Goal: Information Seeking & Learning: Check status

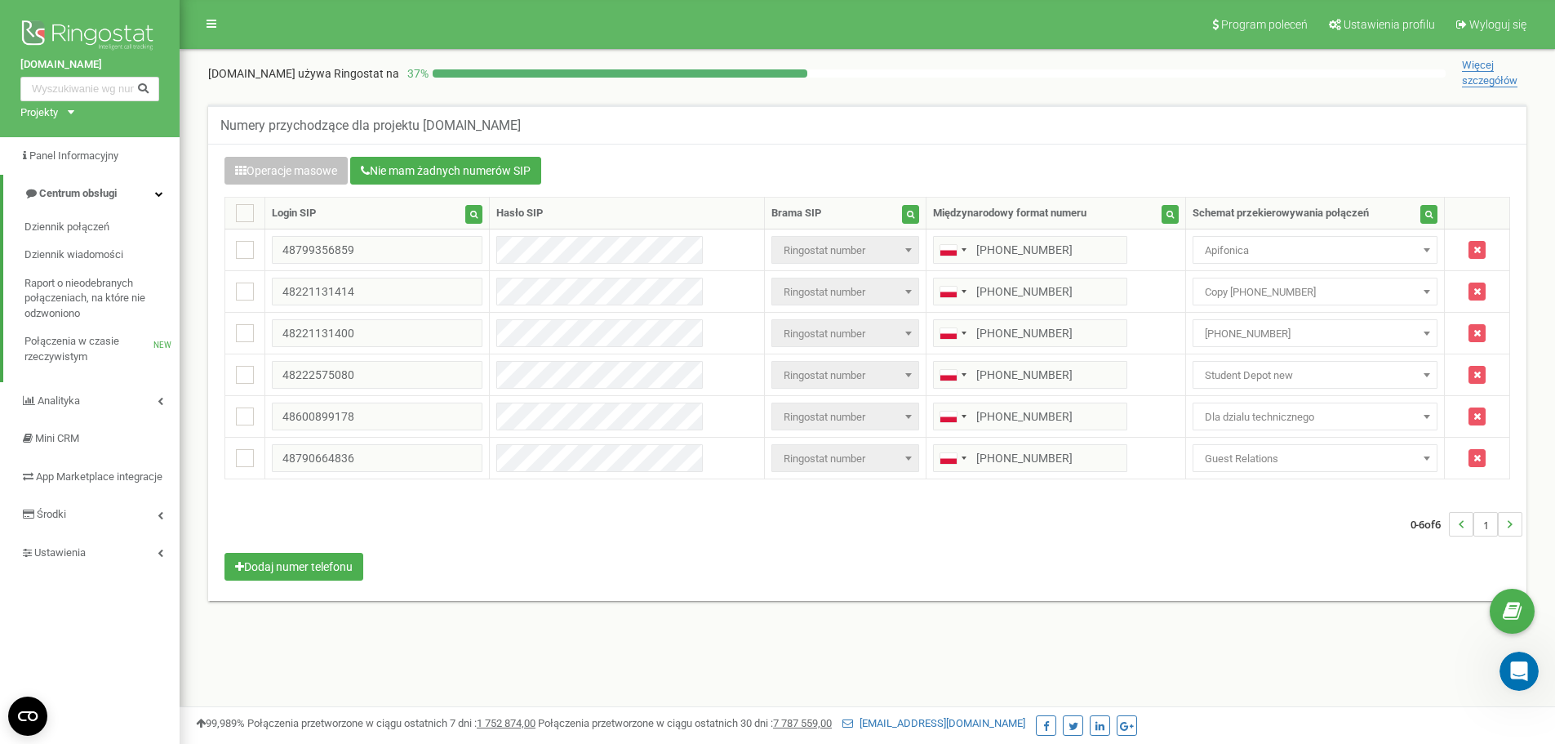
scroll to position [1814, 0]
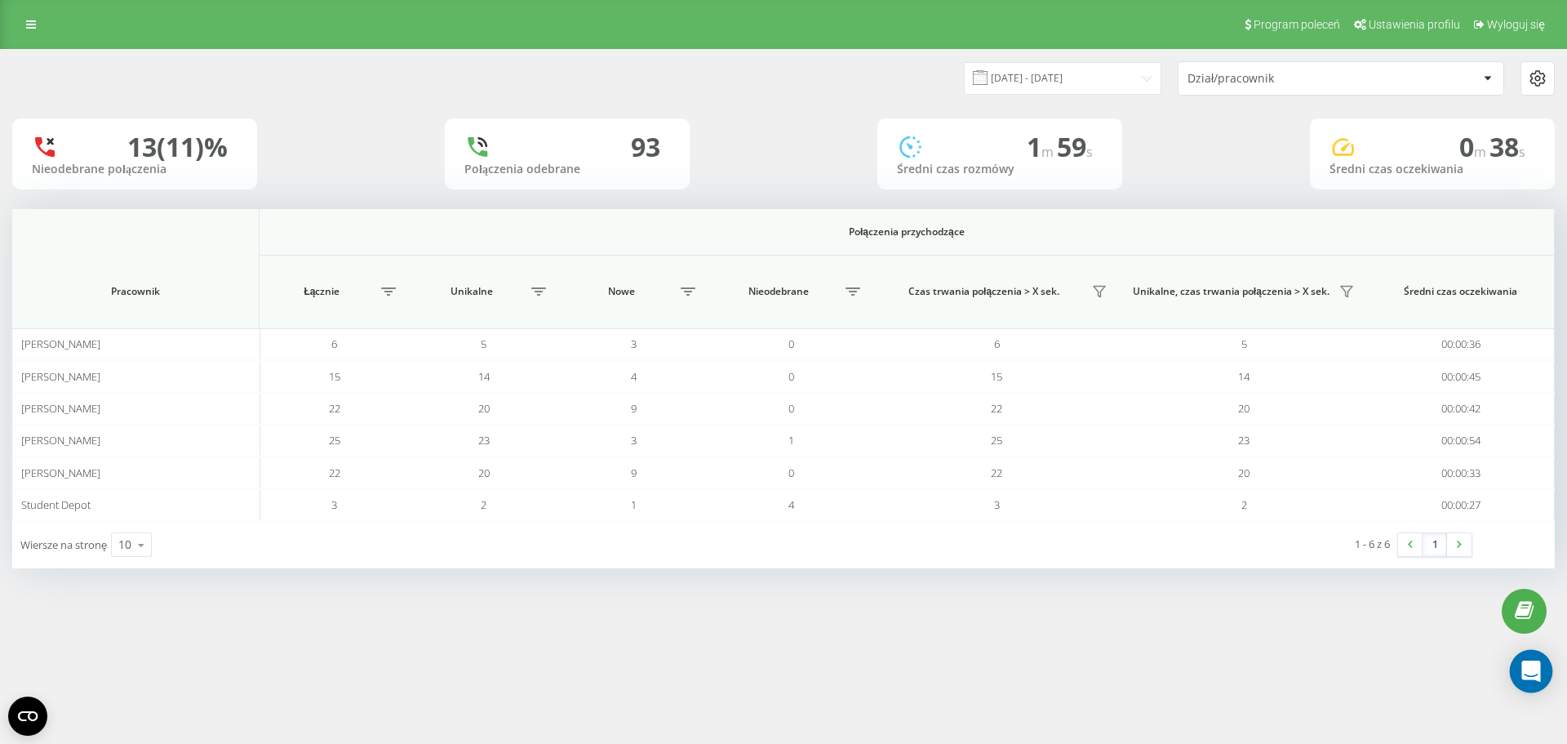
click at [1527, 670] on icon "Open Intercom Messenger" at bounding box center [1530, 670] width 19 height 21
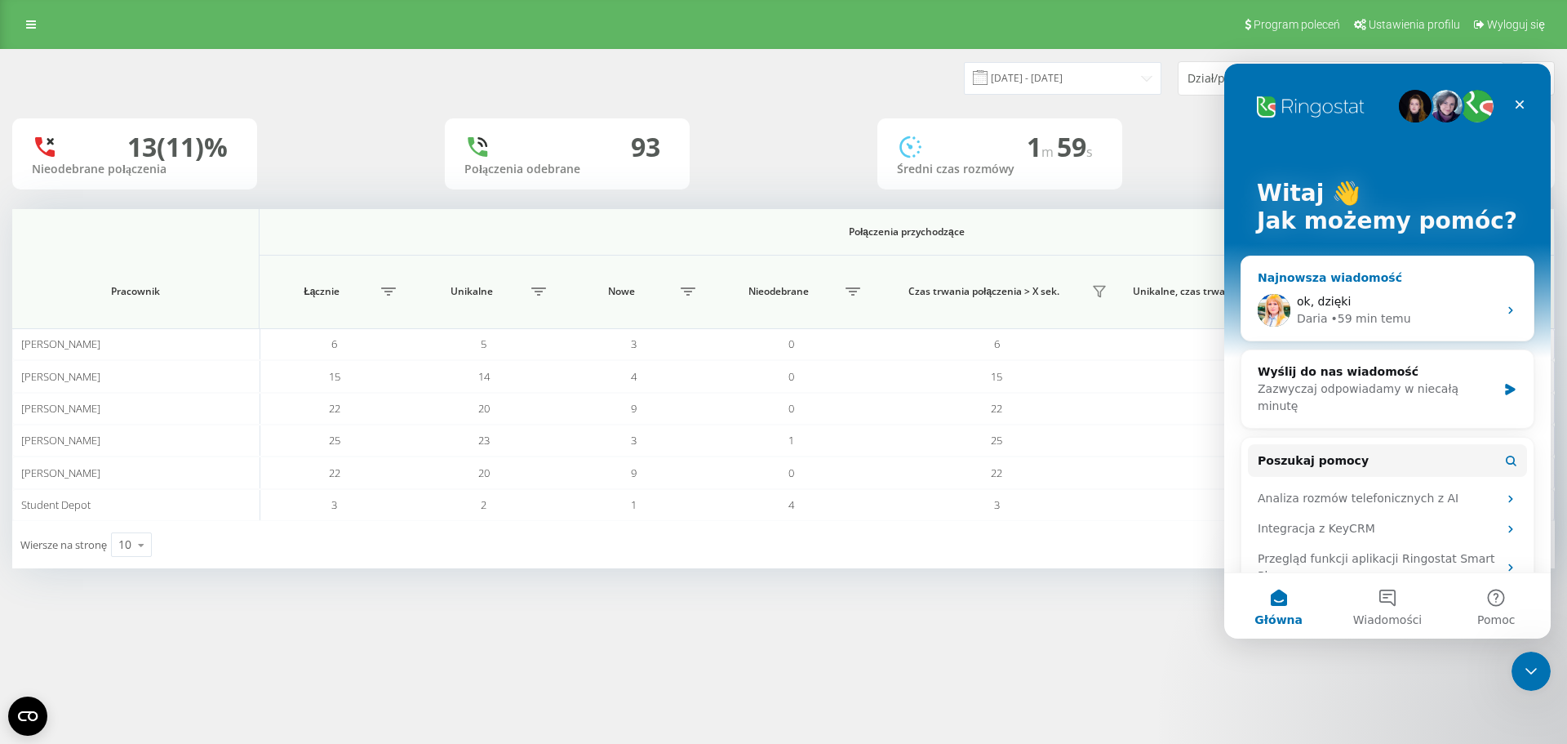
click at [1378, 303] on div "ok, dzięki" at bounding box center [1397, 301] width 201 height 17
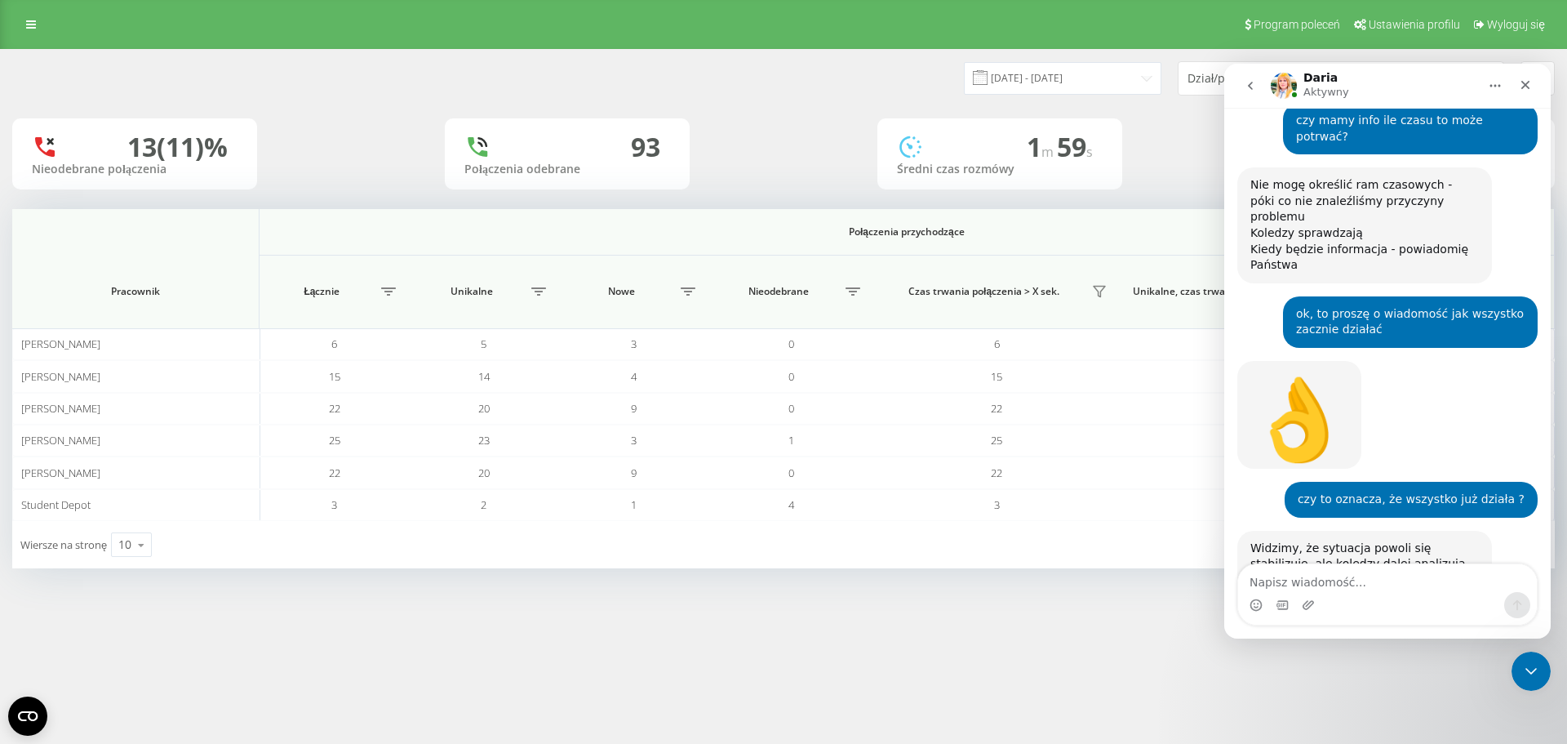
scroll to position [739, 0]
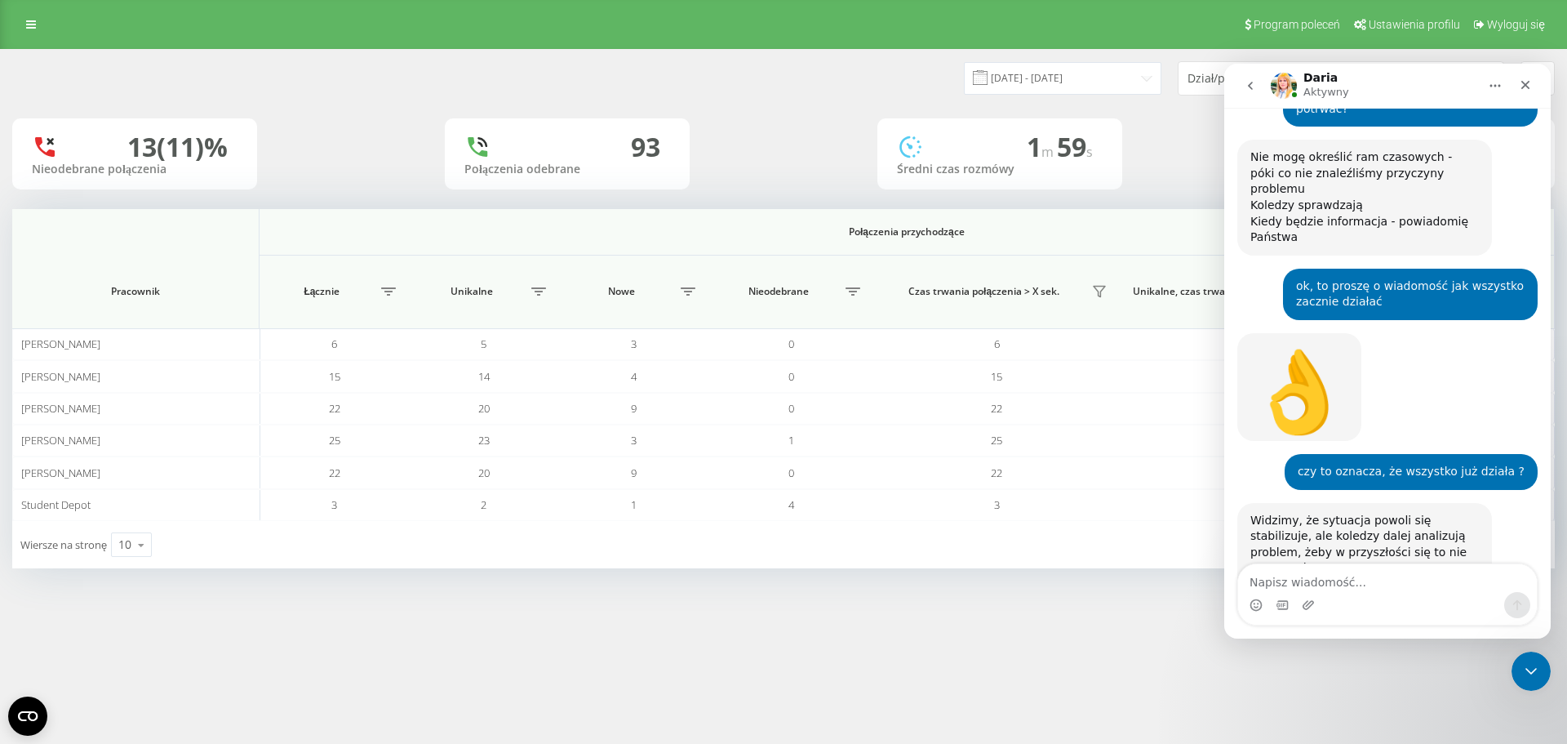
click at [1251, 87] on icon "go back" at bounding box center [1250, 86] width 5 height 8
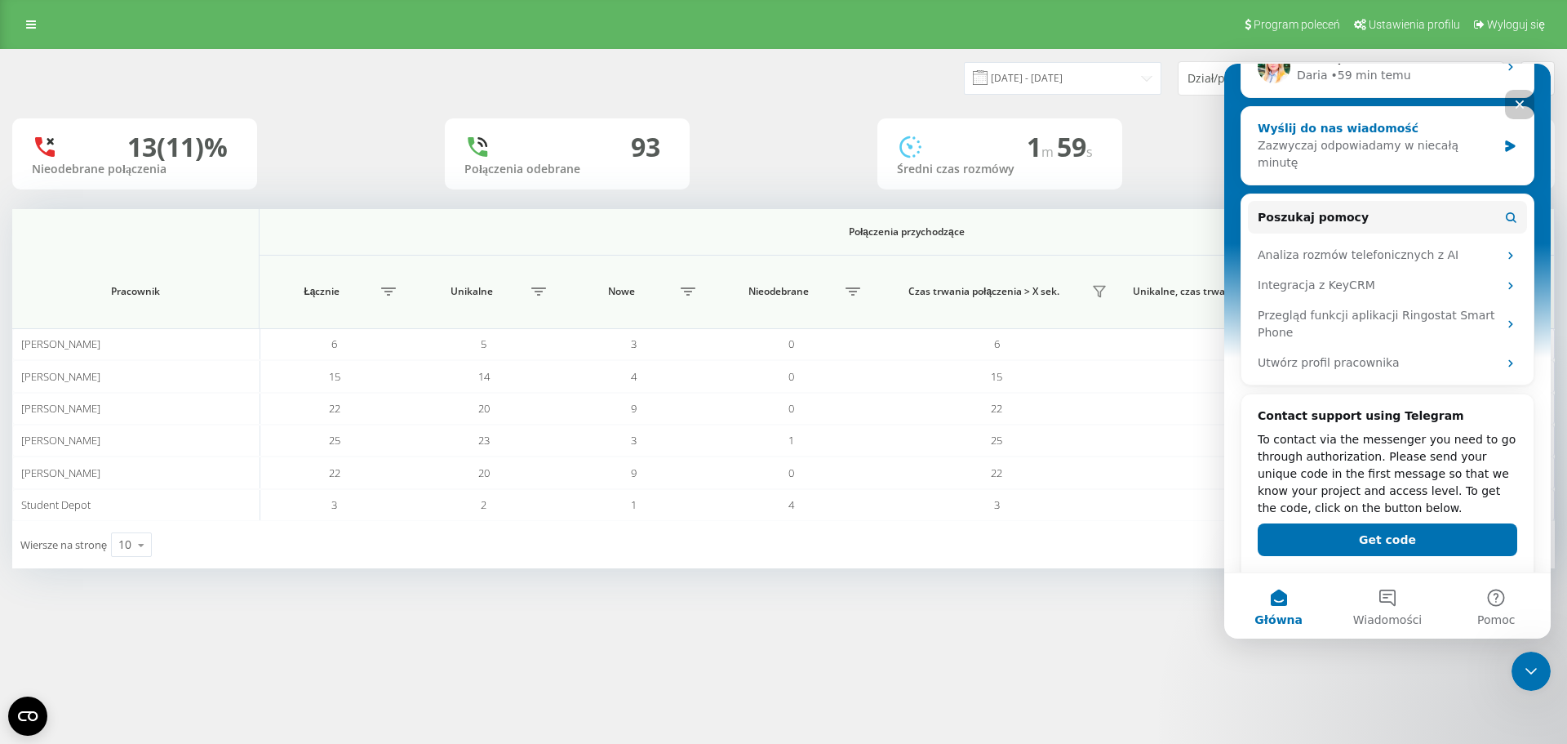
scroll to position [0, 0]
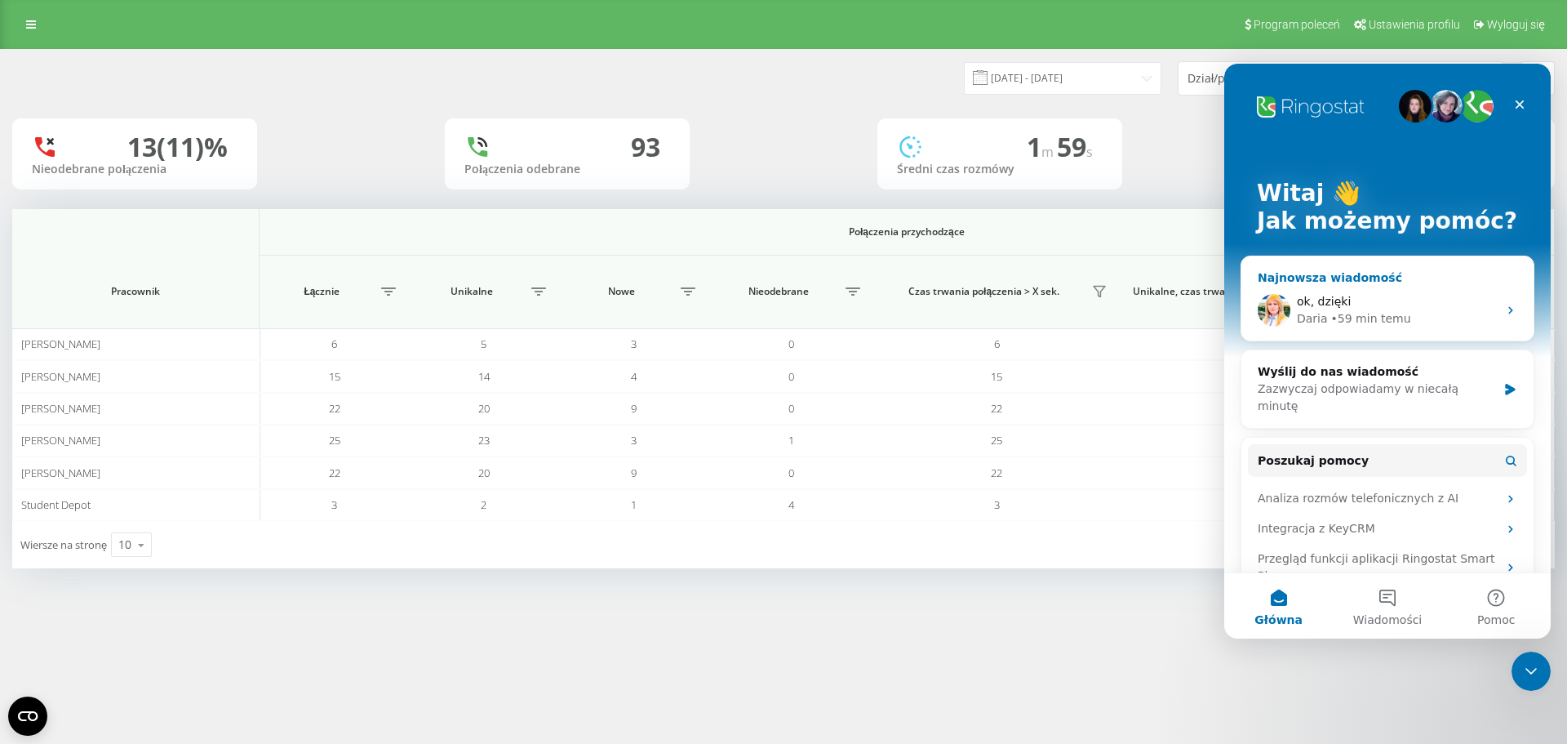
click at [1401, 304] on div "ok, dzięki" at bounding box center [1397, 301] width 201 height 17
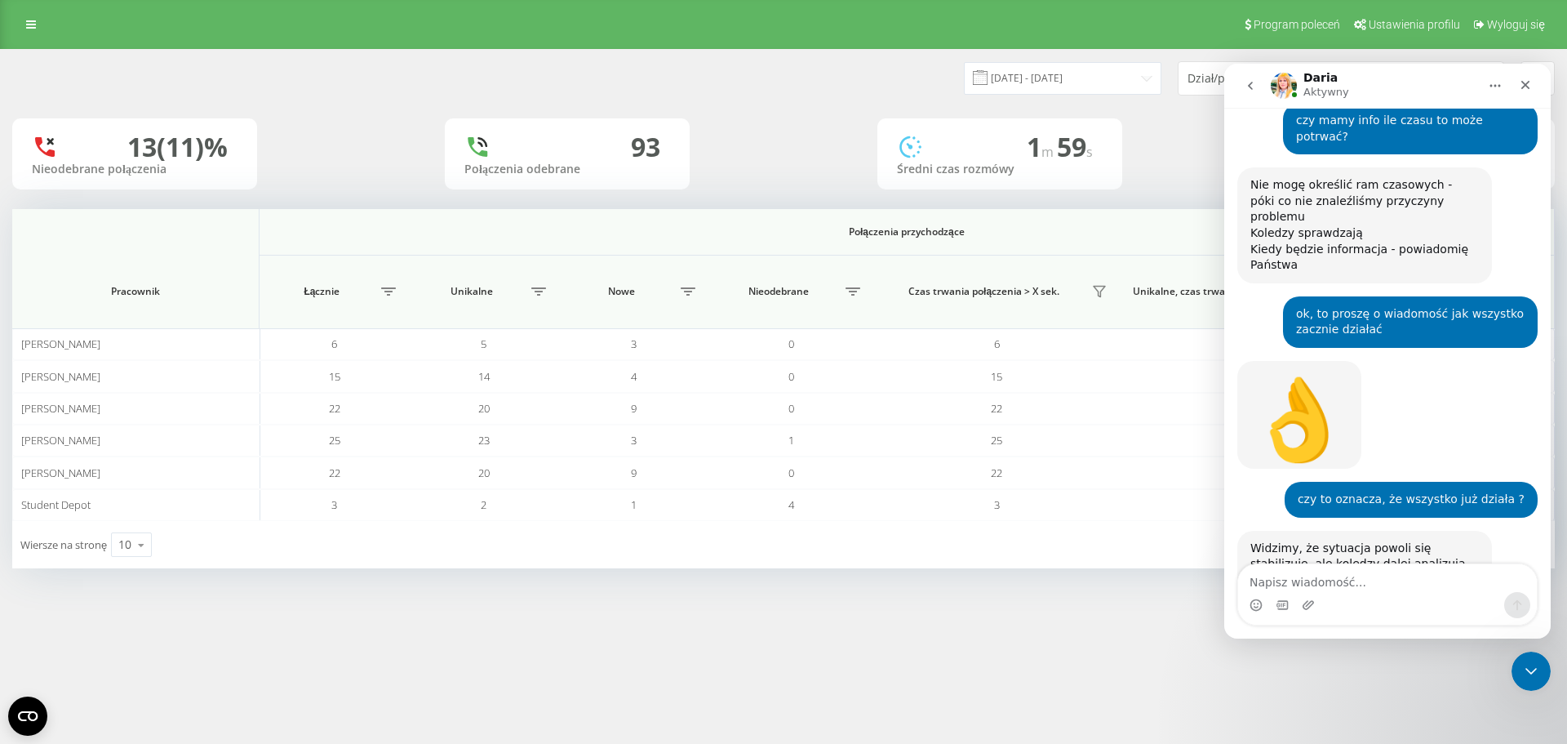
scroll to position [739, 0]
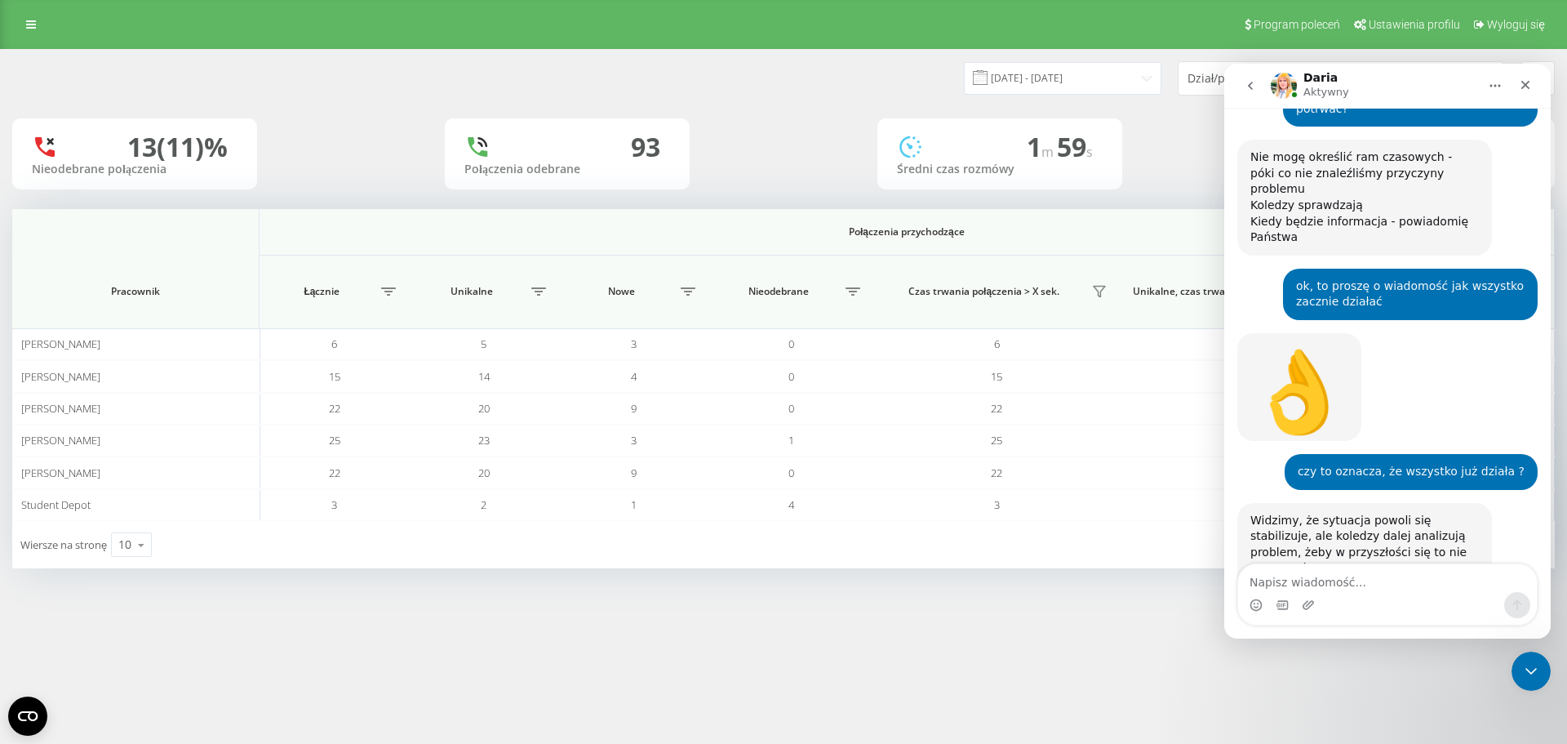
click at [1260, 87] on button "go back" at bounding box center [1250, 85] width 31 height 31
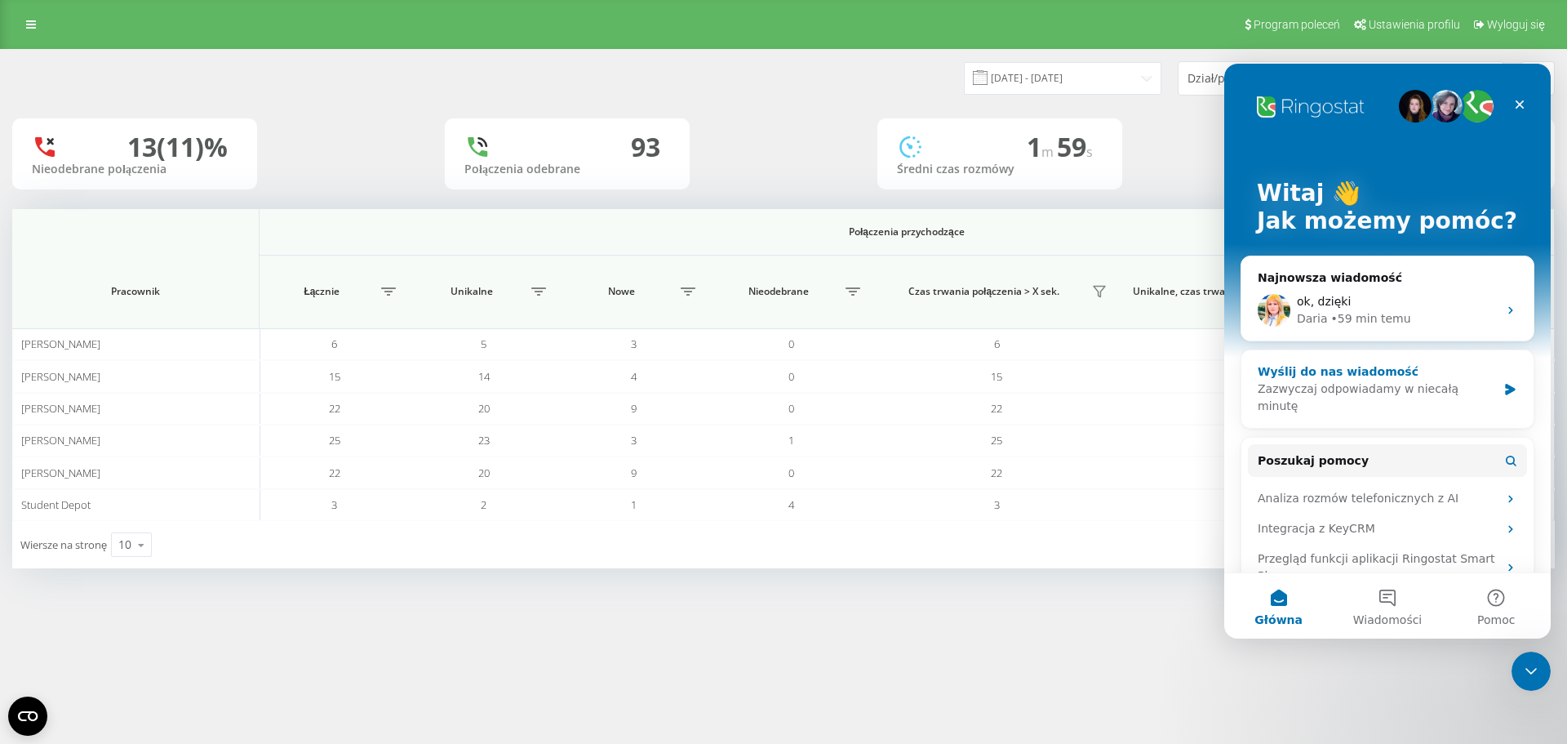
click at [1389, 378] on div "Wyślij do nas wiadomość" at bounding box center [1377, 371] width 239 height 17
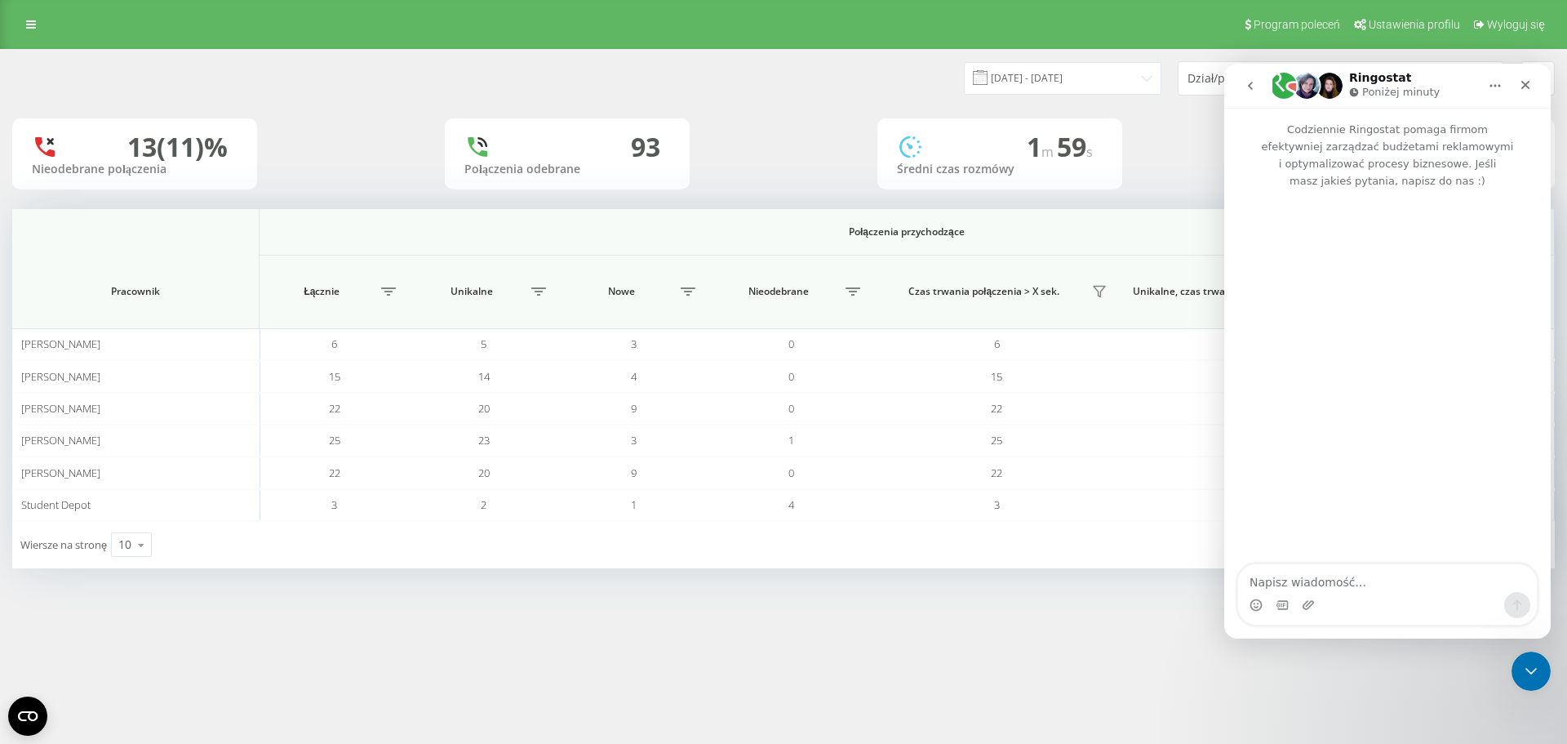
click at [1258, 80] on button "go back" at bounding box center [1250, 85] width 31 height 31
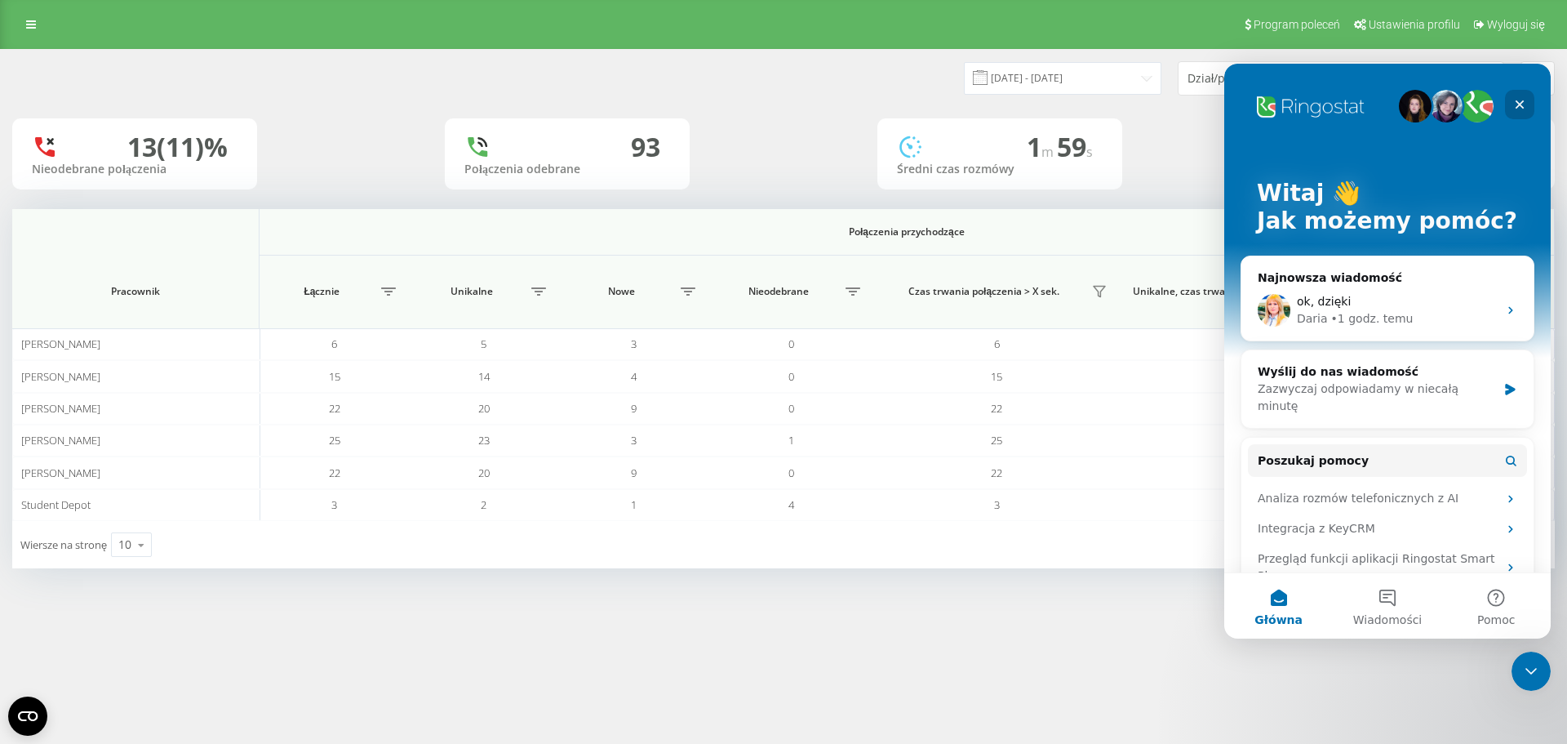
click at [1516, 104] on icon "Zamknij" at bounding box center [1519, 104] width 13 height 13
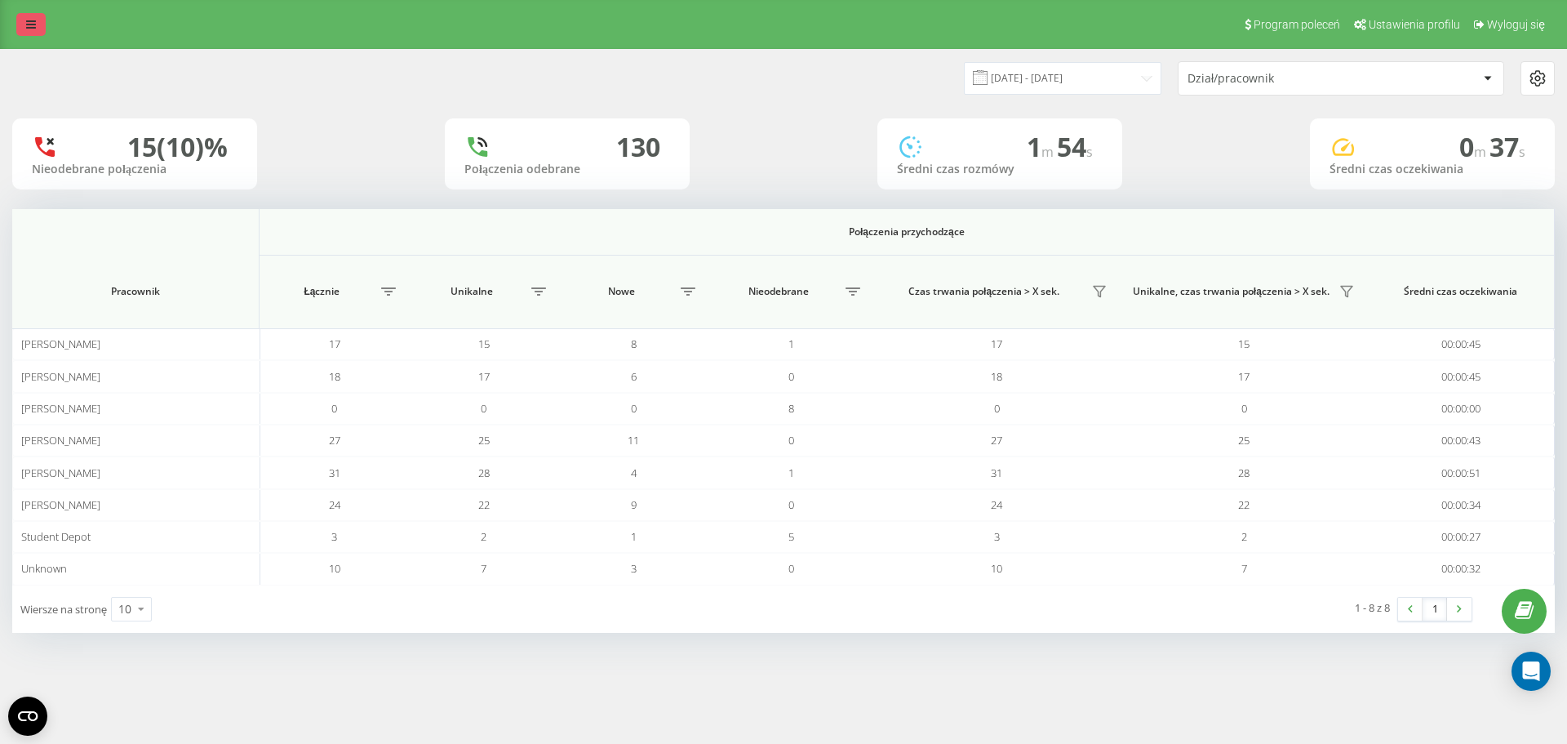
click at [35, 28] on link at bounding box center [30, 24] width 29 height 23
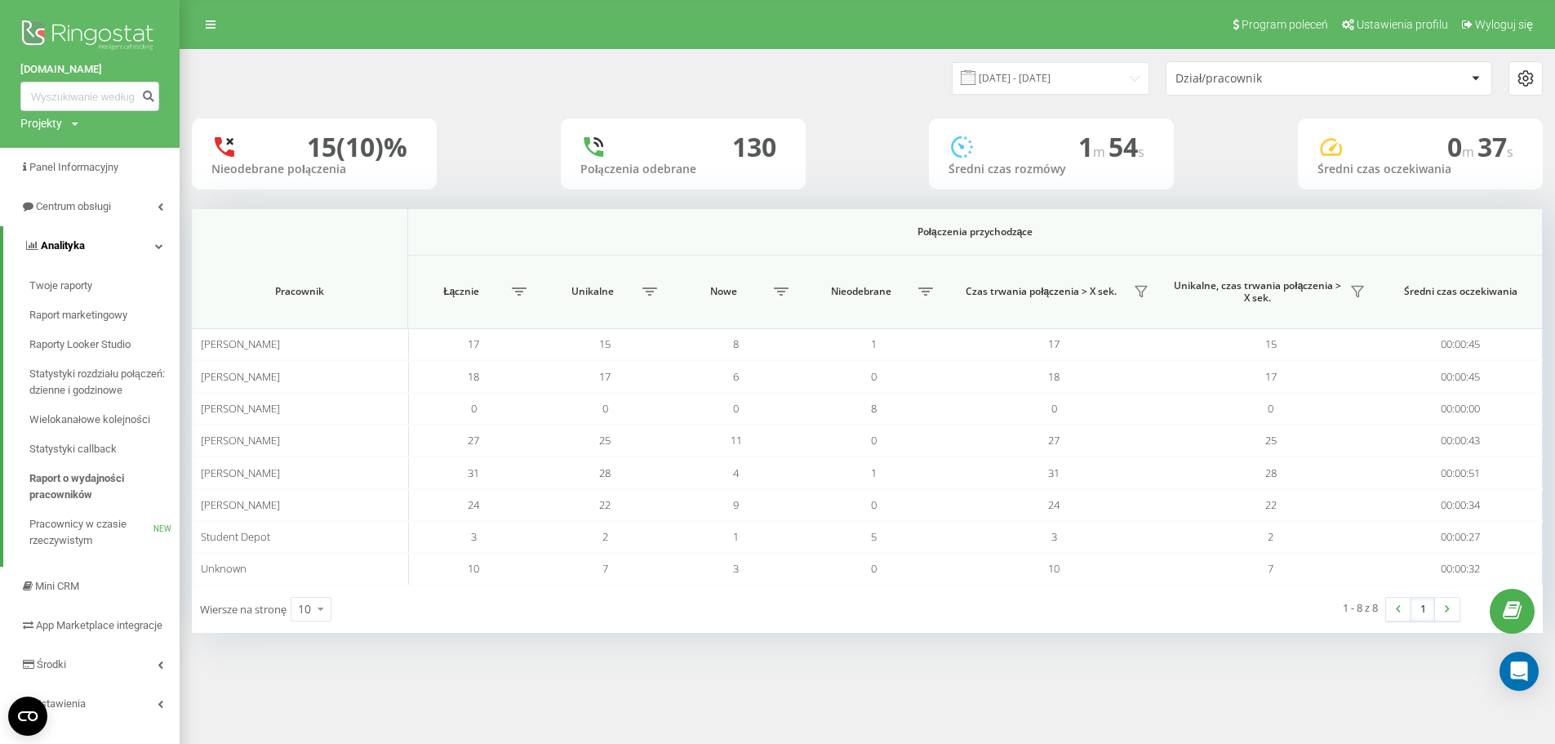
click at [153, 236] on link "Analityka" at bounding box center [91, 245] width 176 height 39
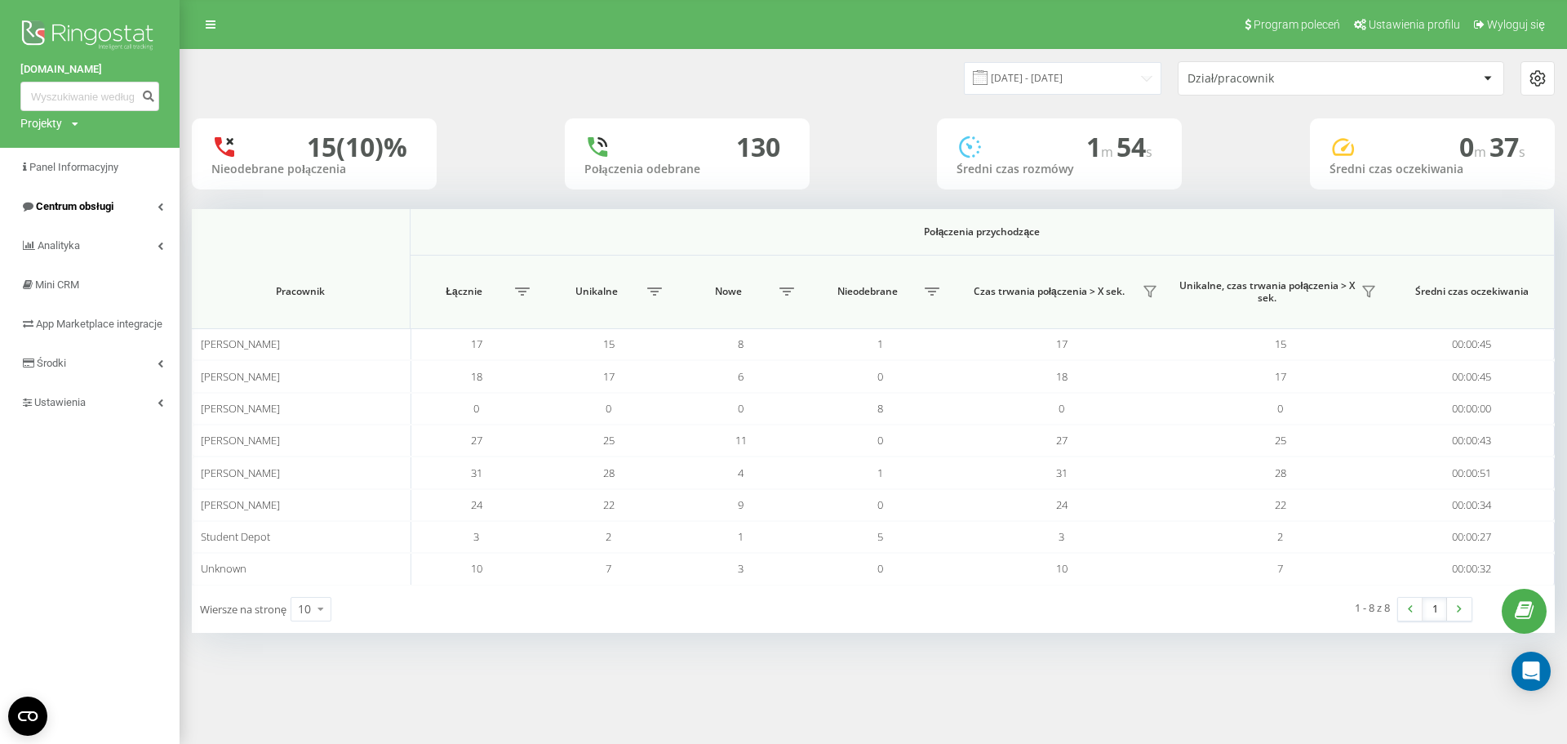
click at [147, 198] on link "Centrum obsługi" at bounding box center [90, 206] width 180 height 39
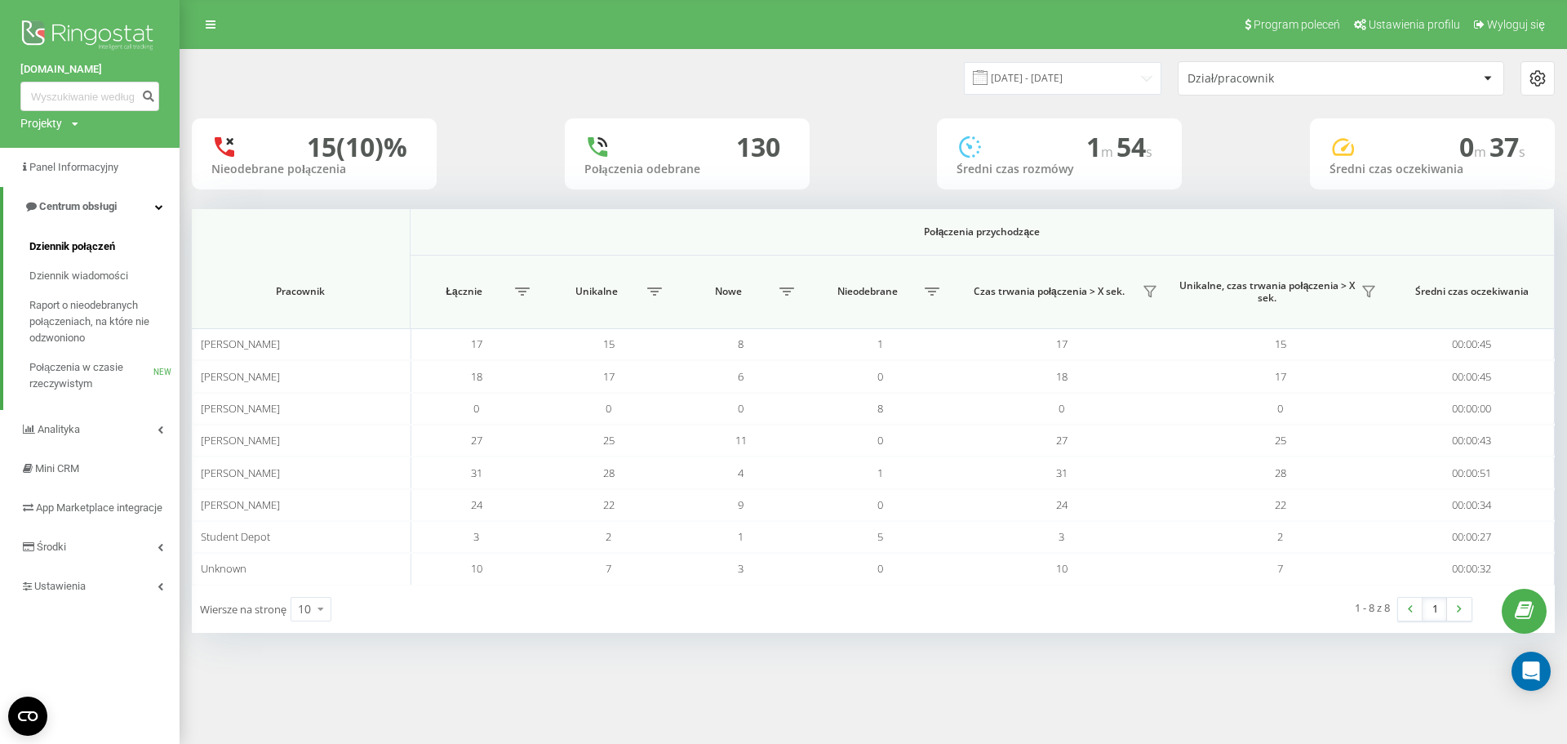
click at [100, 245] on span "Dziennik połączeń" at bounding box center [72, 246] width 86 height 16
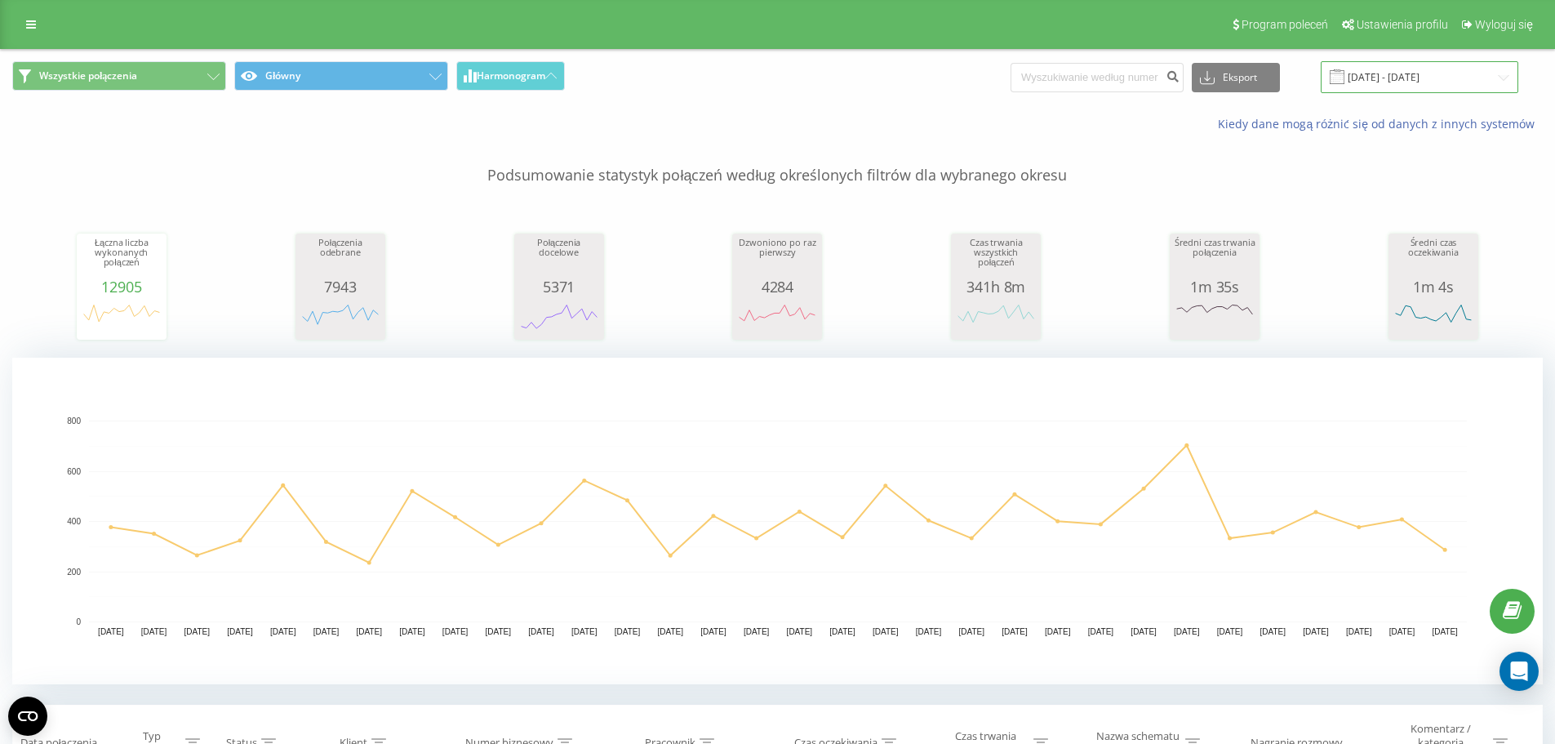
click at [1374, 75] on input "21.07.2025 - 21.08.2025" at bounding box center [1420, 77] width 198 height 32
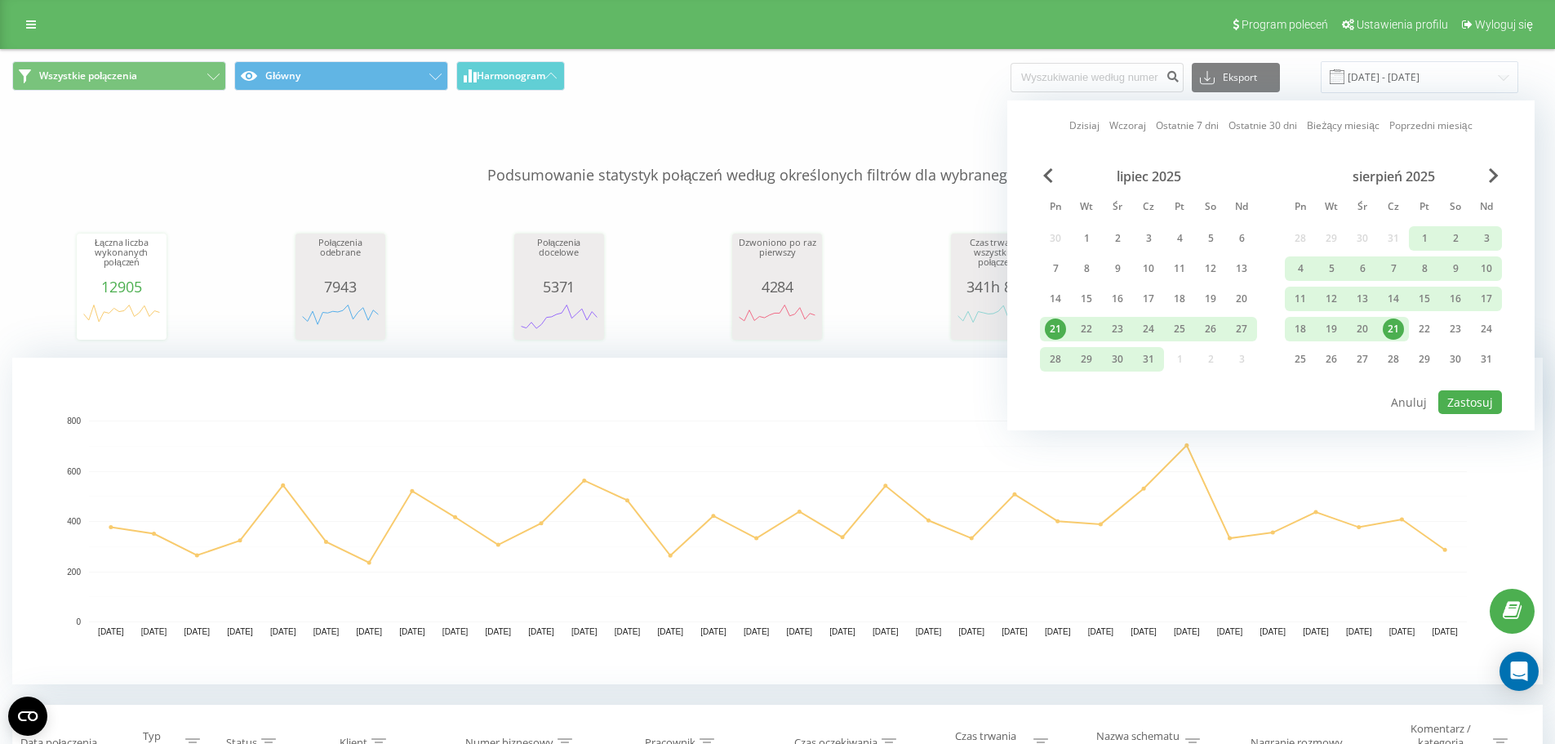
click at [1384, 326] on div "21" at bounding box center [1393, 328] width 21 height 21
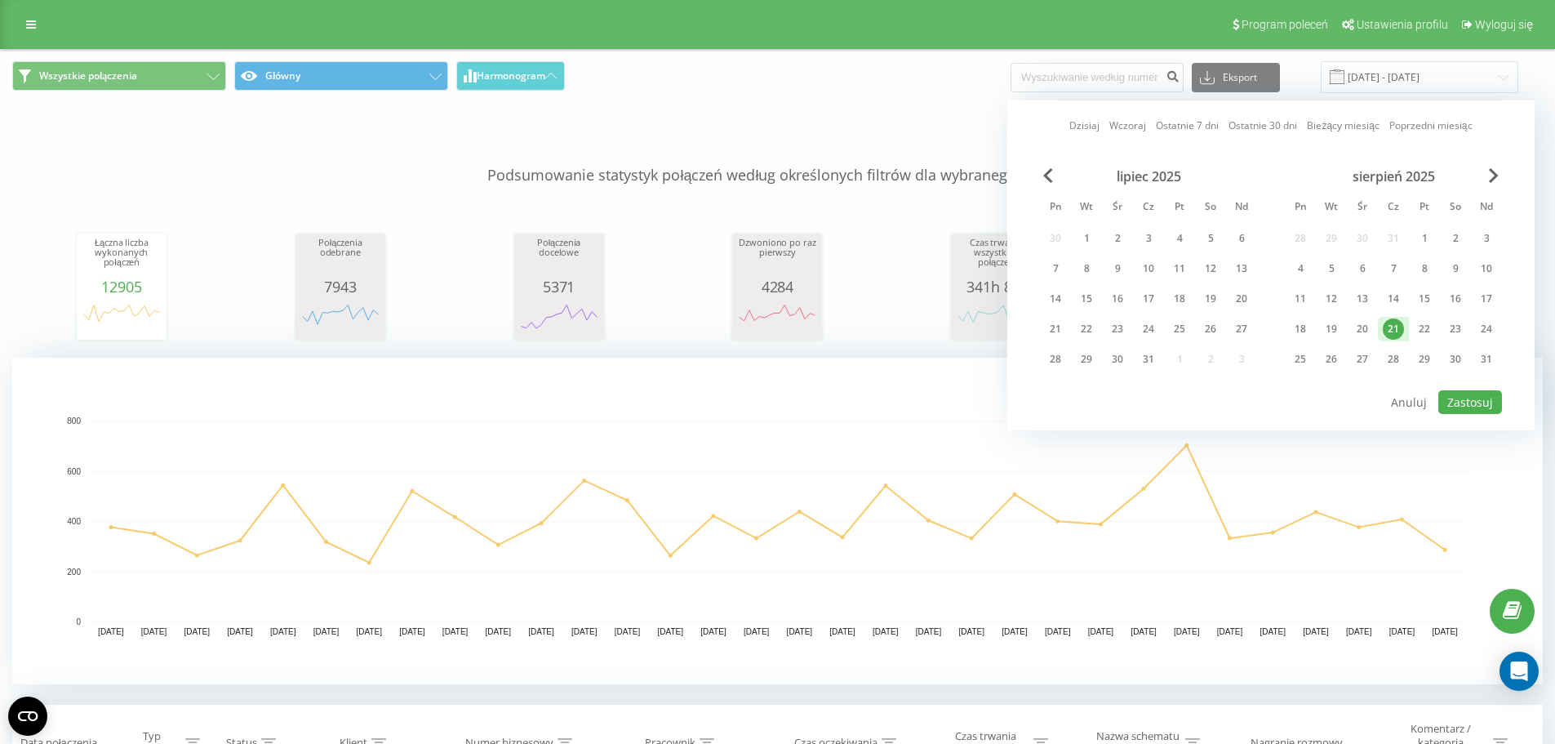
click at [1383, 322] on div "21" at bounding box center [1393, 329] width 31 height 24
click at [1474, 398] on button "Zastosuj" at bounding box center [1470, 402] width 64 height 24
type input "21.08.2025 - 21.08.2025"
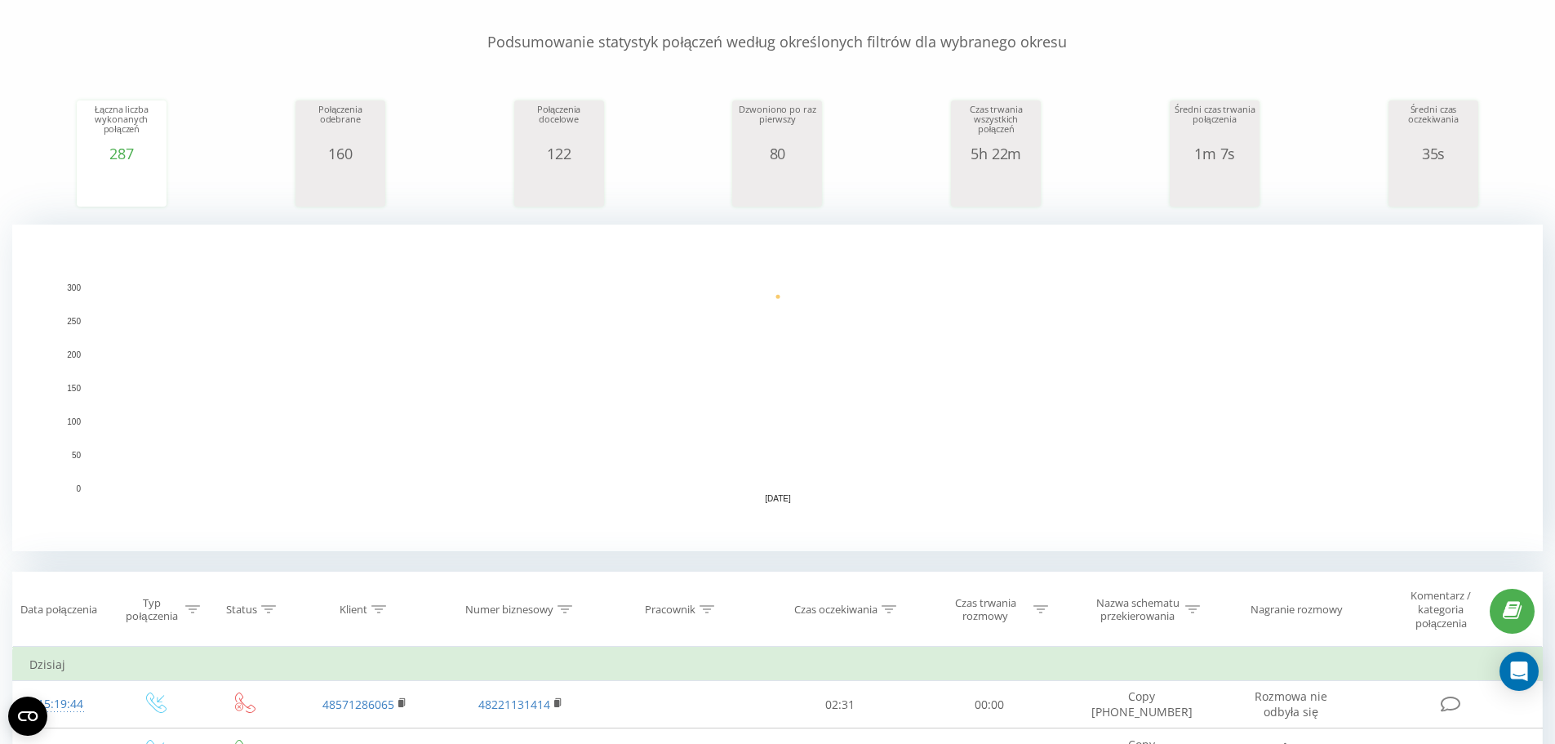
scroll to position [408, 0]
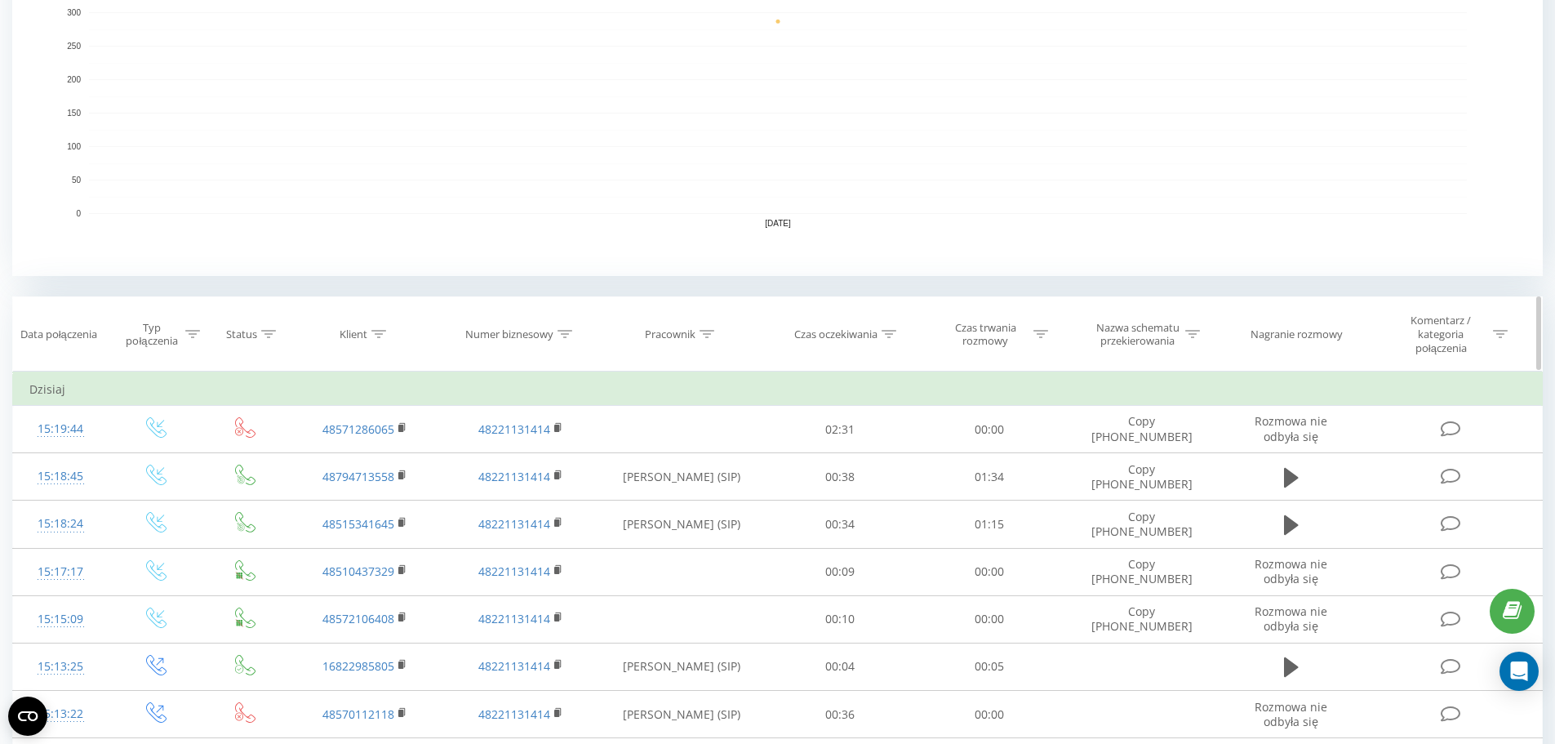
click at [187, 335] on icon at bounding box center [192, 334] width 15 height 8
click at [168, 461] on div "Wprowadź wartość" at bounding box center [147, 459] width 116 height 13
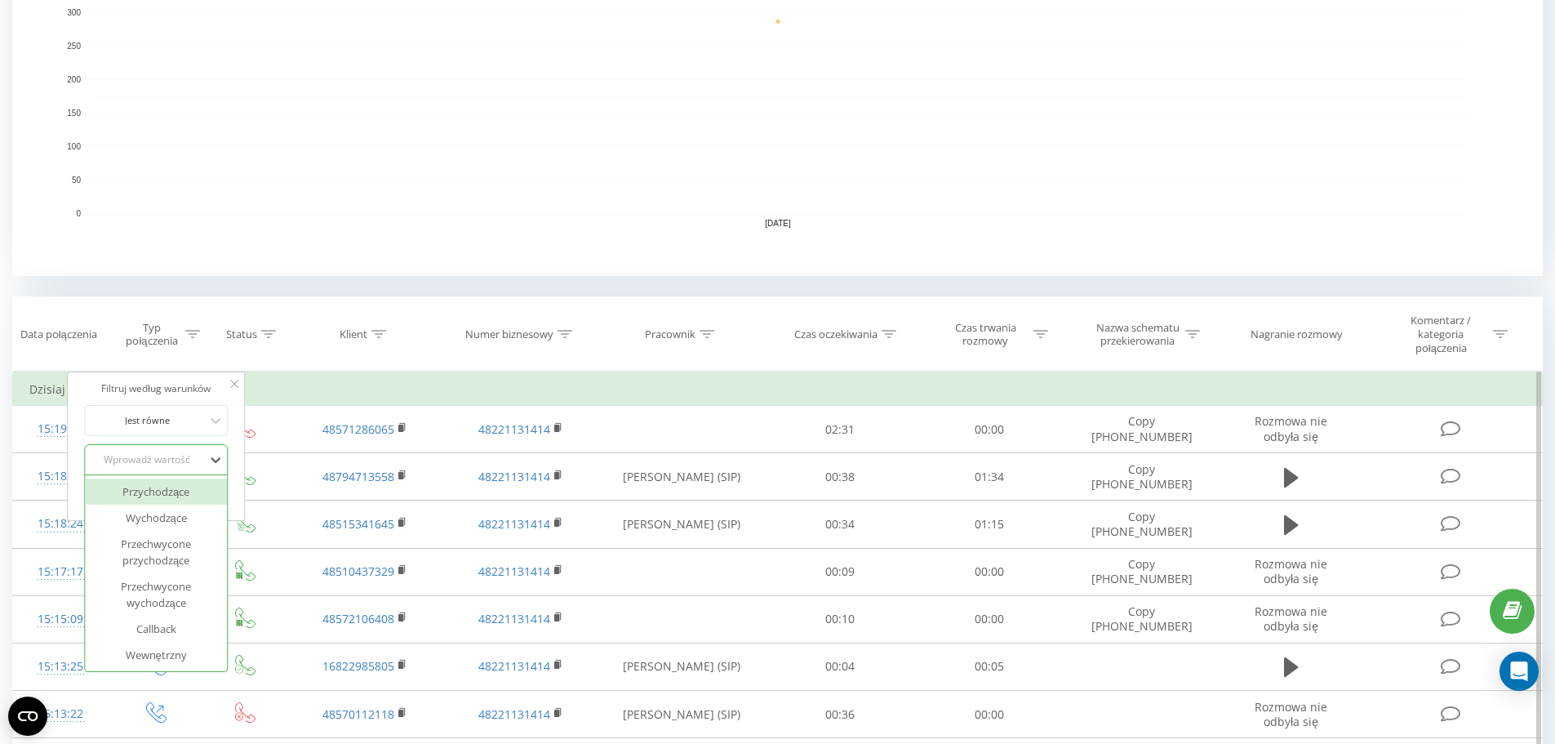
click at [176, 494] on div "Przychodzące" at bounding box center [156, 491] width 142 height 26
click at [198, 491] on span "OK" at bounding box center [191, 492] width 46 height 25
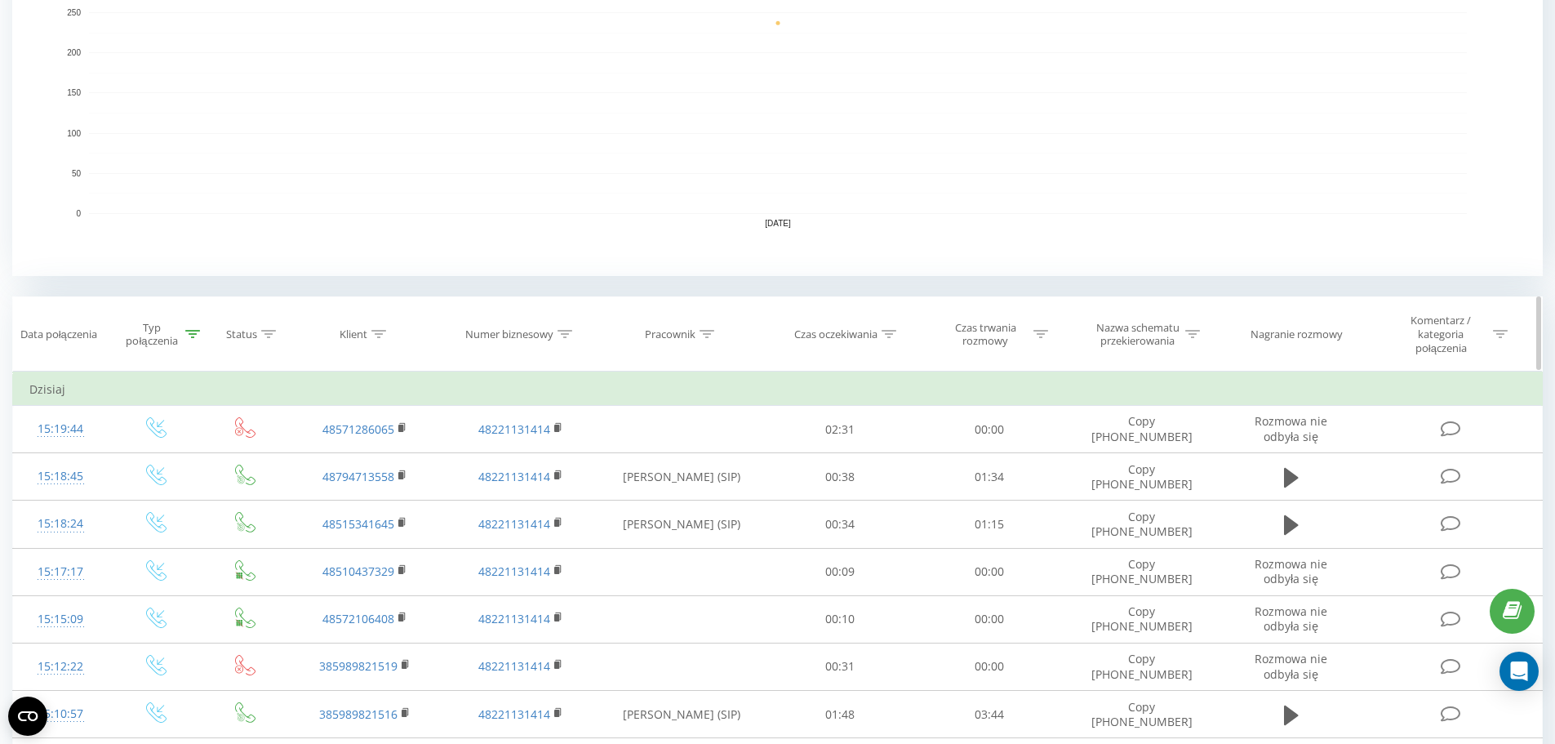
click at [887, 335] on icon at bounding box center [888, 334] width 15 height 8
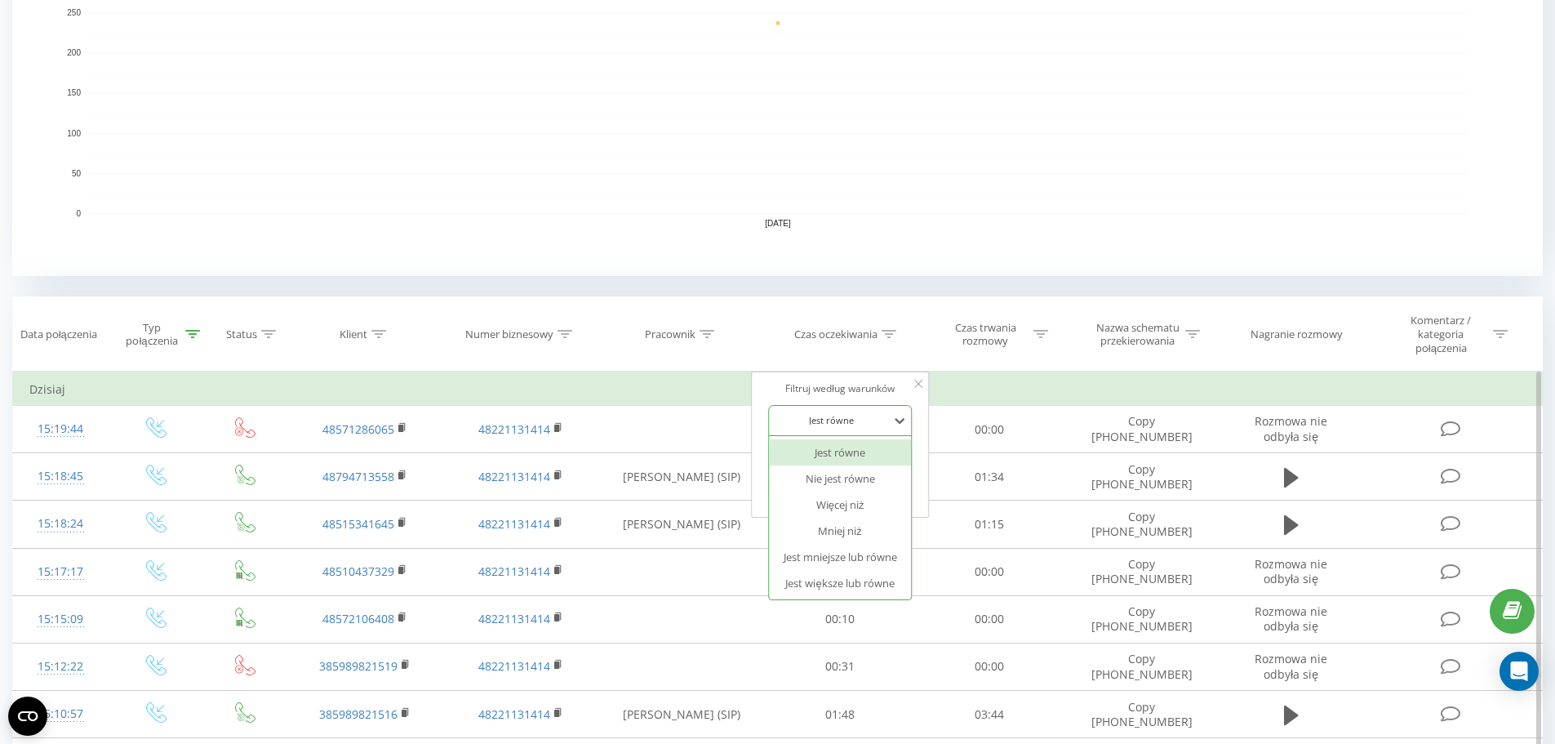
click at [837, 412] on div at bounding box center [831, 420] width 116 height 16
click at [846, 580] on div "Jest większe lub równe" at bounding box center [840, 583] width 142 height 26
click at [809, 455] on input "text" at bounding box center [840, 458] width 144 height 29
type input "00:29"
click at [894, 489] on span "OK" at bounding box center [875, 489] width 46 height 25
